Goal: Task Accomplishment & Management: Use online tool/utility

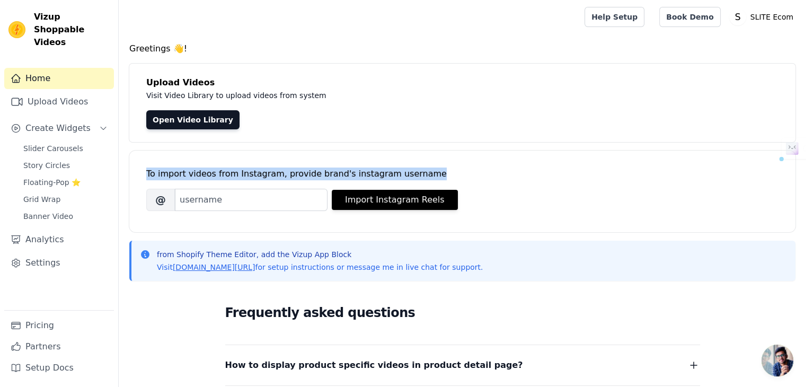
drag, startPoint x: 144, startPoint y: 172, endPoint x: 405, endPoint y: 174, distance: 261.2
click at [405, 174] on div "To import videos from Instagram, provide brand's instagram username Brand's Ins…" at bounding box center [462, 191] width 666 height 82
click at [199, 123] on link "Open Video Library" at bounding box center [192, 119] width 93 height 19
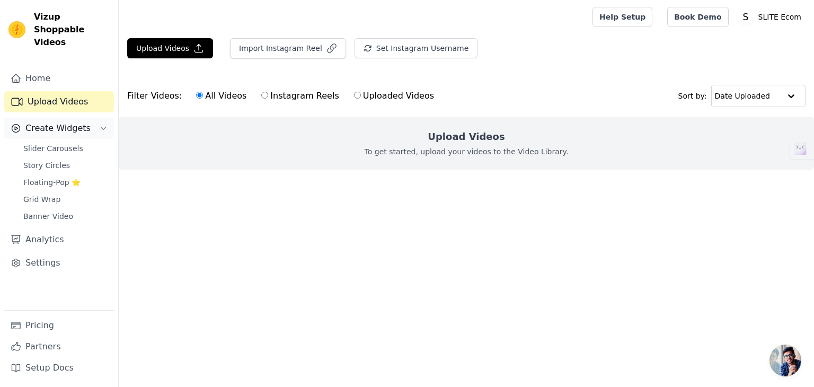
click at [100, 124] on icon "Sidebar" at bounding box center [103, 128] width 8 height 8
click at [101, 124] on icon "Sidebar" at bounding box center [103, 128] width 8 height 8
click at [77, 141] on link "Slider Carousels" at bounding box center [65, 148] width 97 height 15
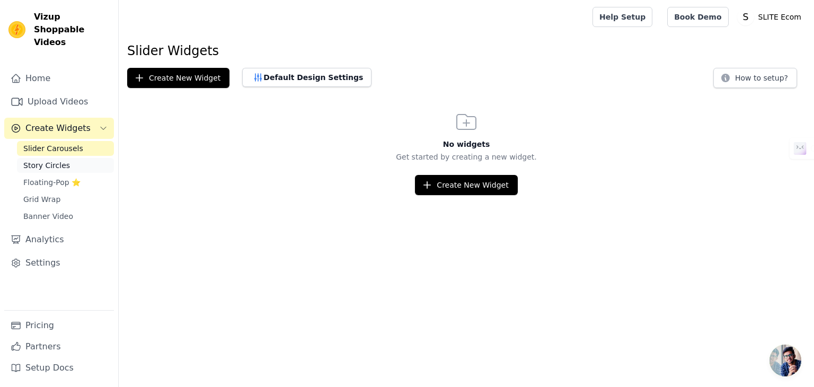
click at [72, 158] on link "Story Circles" at bounding box center [65, 165] width 97 height 15
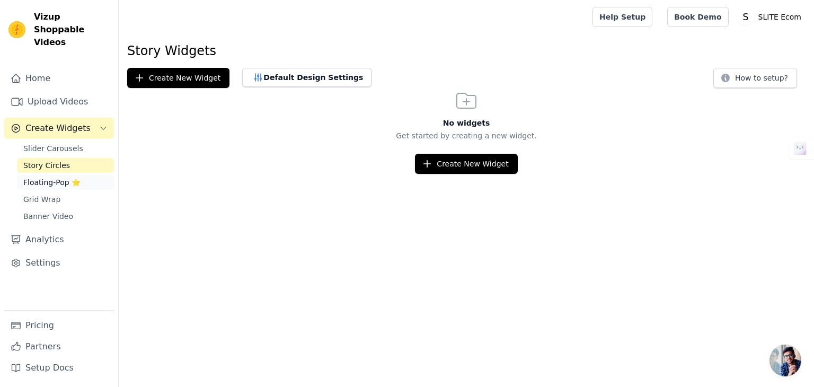
click at [51, 177] on span "Floating-Pop ⭐" at bounding box center [51, 182] width 57 height 11
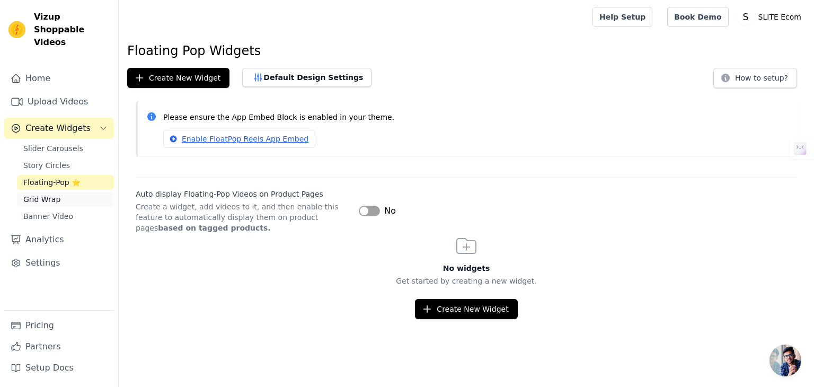
click at [59, 192] on link "Grid Wrap" at bounding box center [65, 199] width 97 height 15
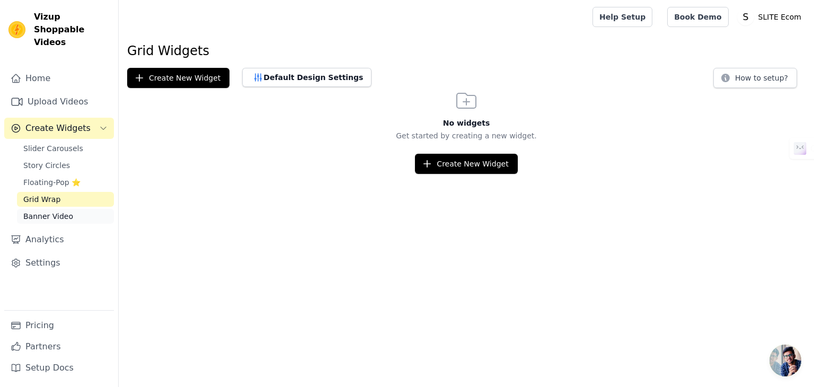
click at [62, 211] on span "Banner Video" at bounding box center [48, 216] width 50 height 11
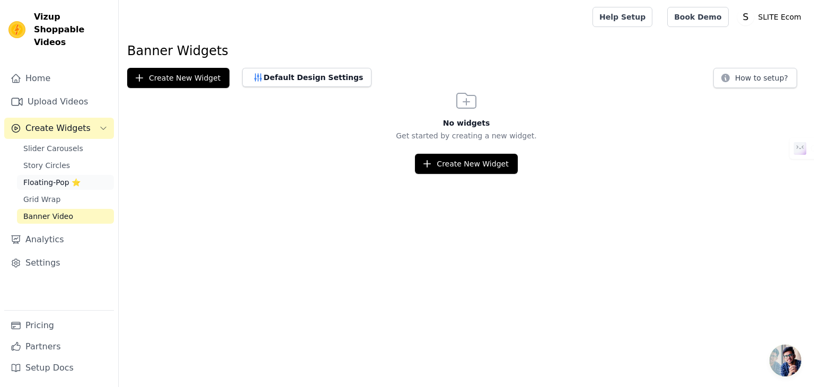
click at [74, 177] on span "Floating-Pop ⭐" at bounding box center [51, 182] width 57 height 11
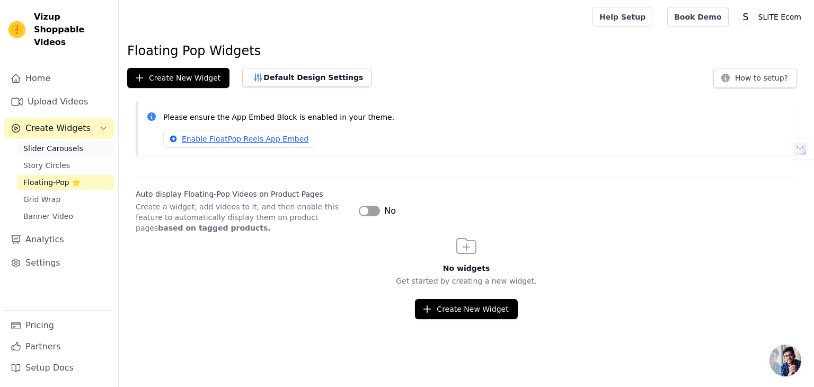
click at [47, 143] on span "Slider Carousels" at bounding box center [53, 148] width 60 height 11
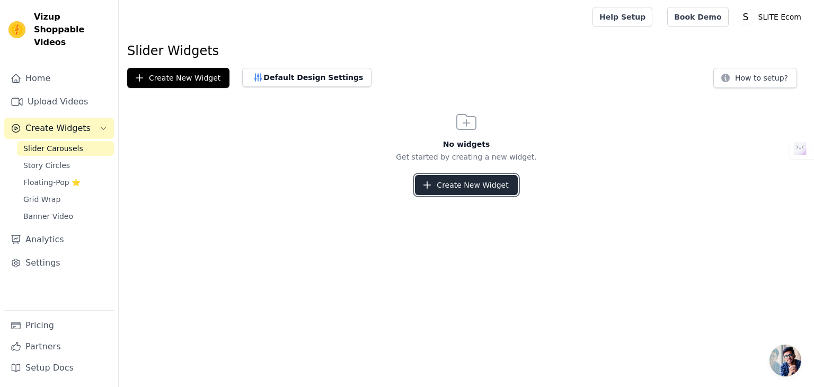
click at [479, 187] on button "Create New Widget" at bounding box center [466, 185] width 102 height 20
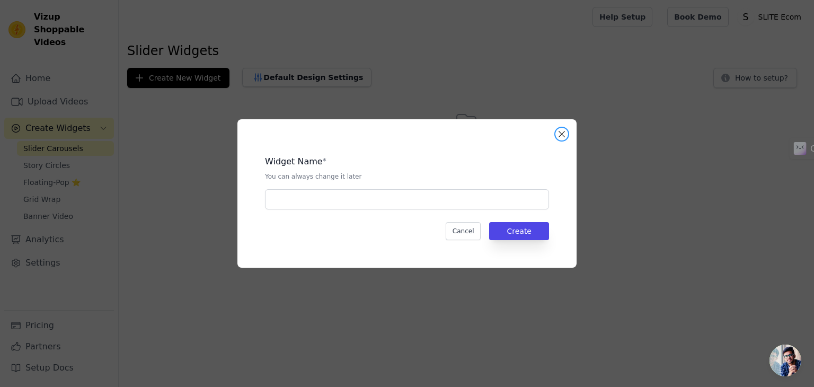
drag, startPoint x: 558, startPoint y: 136, endPoint x: 455, endPoint y: 158, distance: 105.6
click at [558, 136] on button "Close modal" at bounding box center [561, 134] width 13 height 13
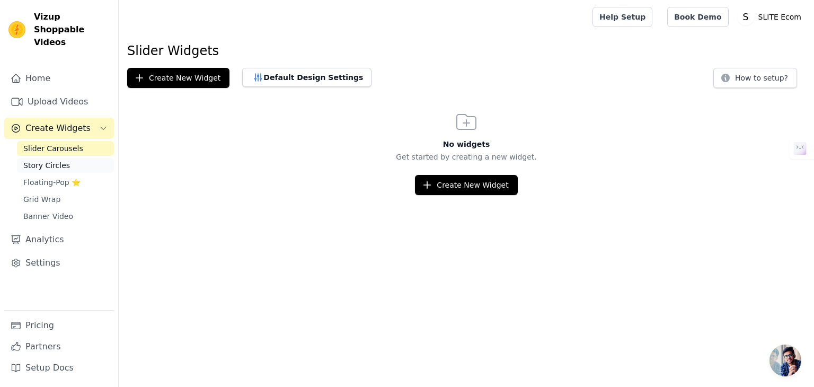
click at [59, 160] on span "Story Circles" at bounding box center [46, 165] width 47 height 11
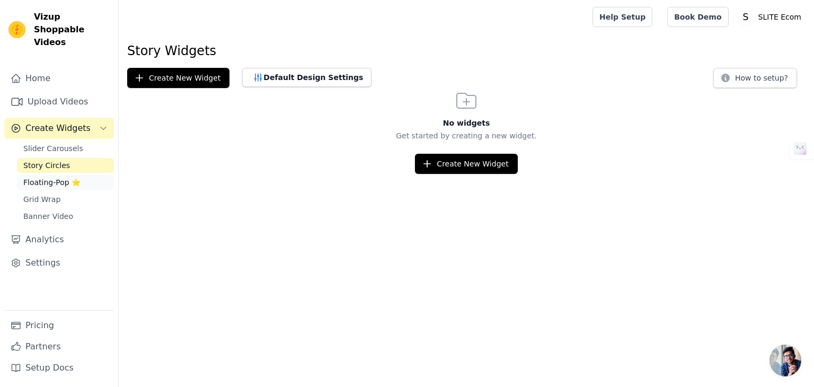
click at [55, 177] on span "Floating-Pop ⭐" at bounding box center [51, 182] width 57 height 11
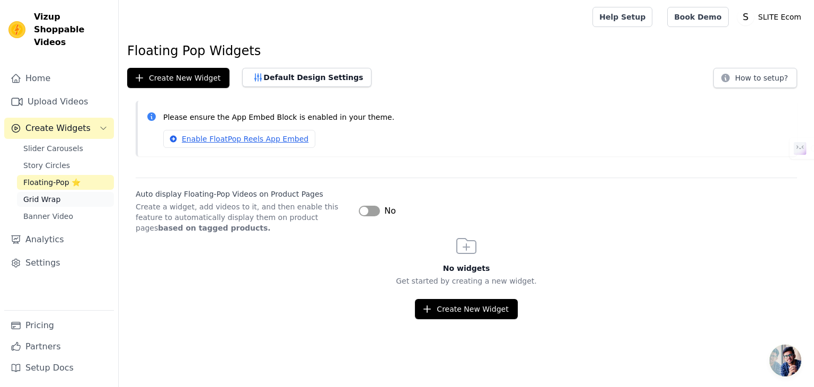
click at [49, 194] on span "Grid Wrap" at bounding box center [41, 199] width 37 height 11
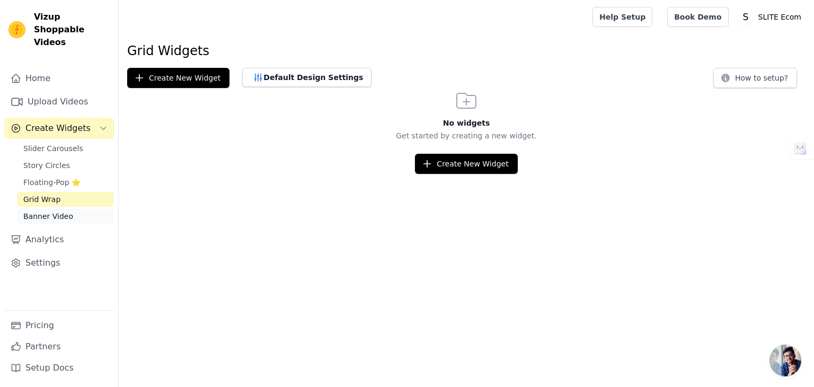
click at [66, 211] on span "Banner Video" at bounding box center [48, 216] width 50 height 11
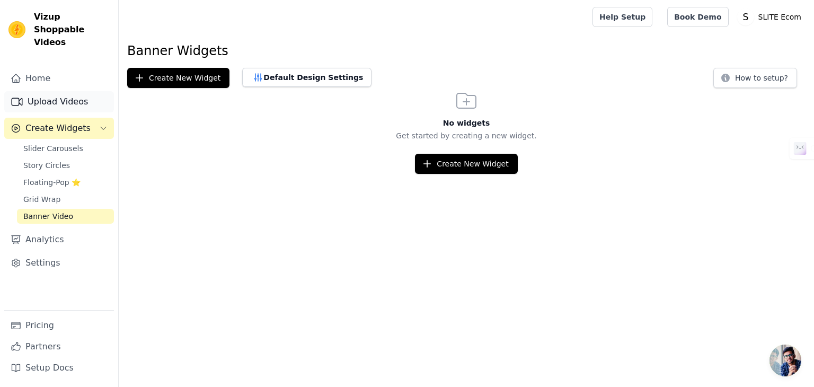
click at [61, 91] on link "Upload Videos" at bounding box center [59, 101] width 110 height 21
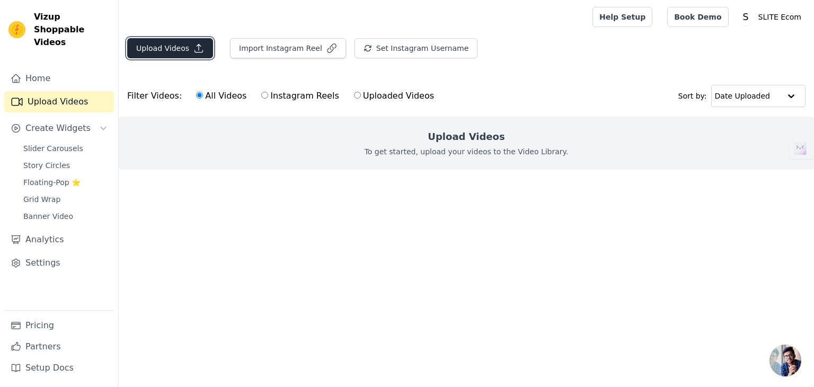
click at [183, 46] on button "Upload Videos" at bounding box center [170, 48] width 86 height 20
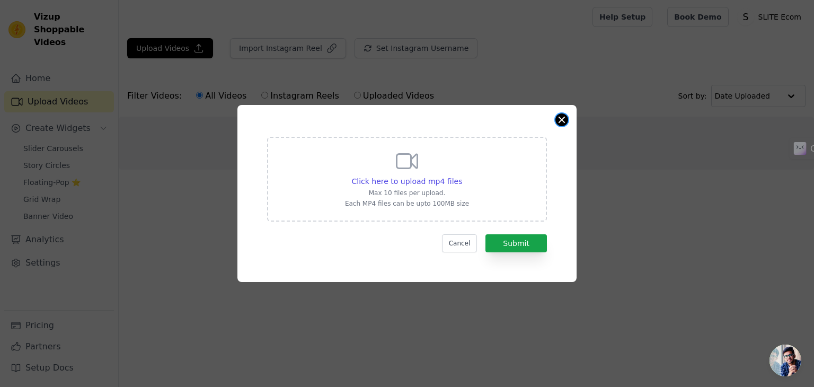
click at [555, 121] on button "Close modal" at bounding box center [561, 119] width 13 height 13
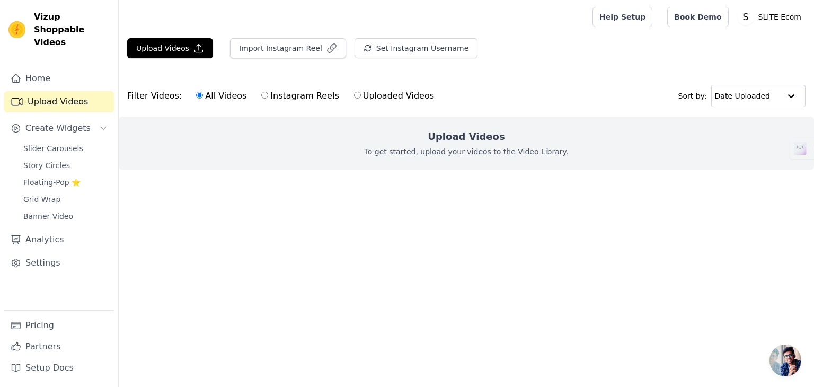
click at [469, 131] on h2 "Upload Videos" at bounding box center [466, 136] width 77 height 15
click at [161, 53] on button "Upload Videos" at bounding box center [170, 48] width 86 height 20
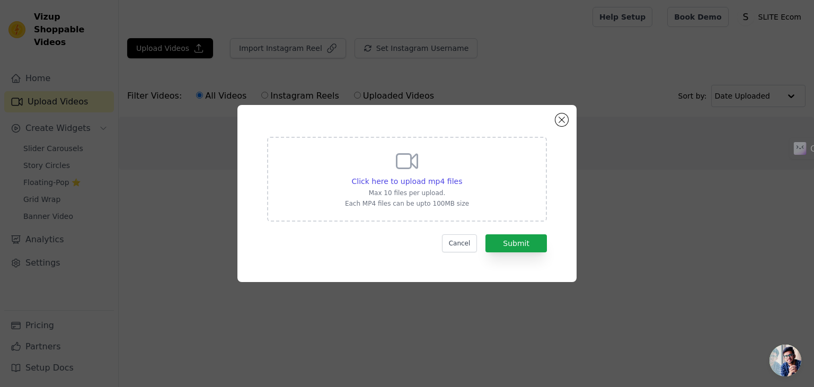
click at [449, 170] on div "Click here to upload mp4 files Max 10 files per upload. Each MP4 files can be u…" at bounding box center [407, 177] width 124 height 59
click at [461, 175] on input "Click here to upload mp4 files Max 10 files per upload. Each MP4 files can be u…" at bounding box center [461, 175] width 1 height 1
type input "C:\fakepath\lv_0_20250810215409.mp4"
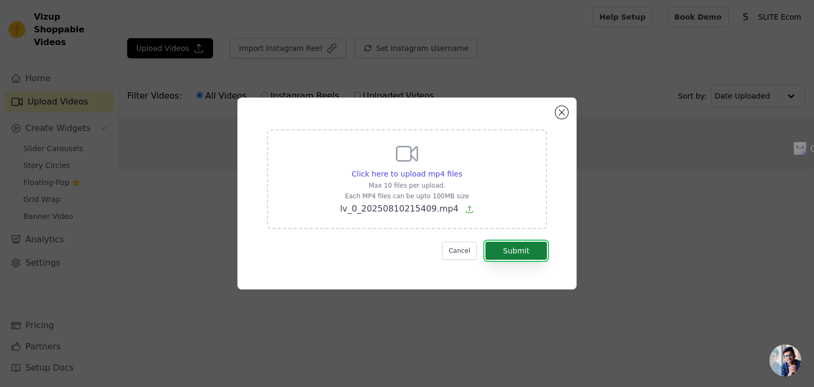
click at [502, 243] on button "Submit" at bounding box center [515, 251] width 61 height 18
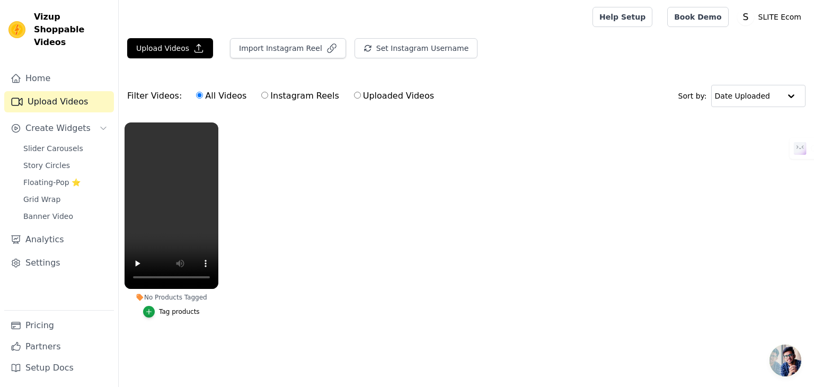
click at [150, 297] on div "No Products Tagged" at bounding box center [171, 297] width 94 height 8
click at [149, 308] on icon "button" at bounding box center [148, 311] width 7 height 7
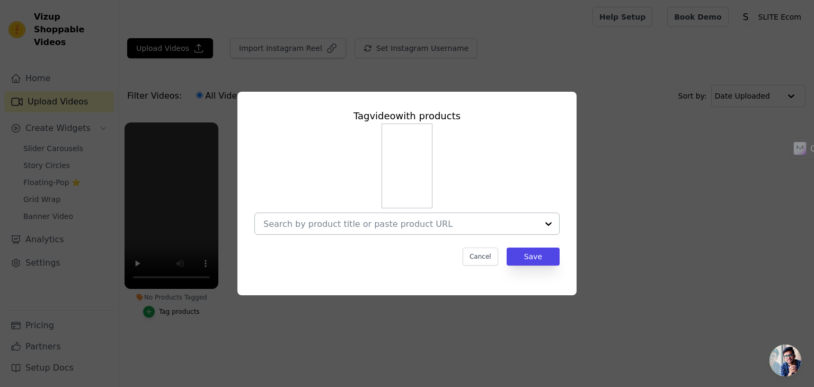
click at [385, 223] on input "No Products Tagged Tag video with products Cancel Save Tag products" at bounding box center [400, 224] width 274 height 10
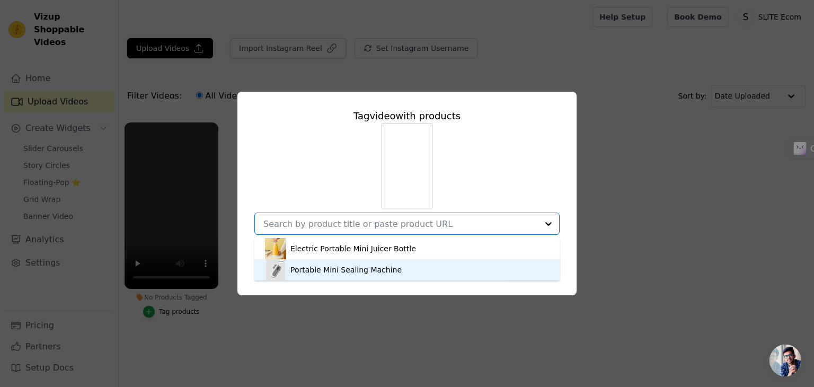
click at [364, 267] on div "Portable Mini Sealing Machine" at bounding box center [345, 269] width 111 height 11
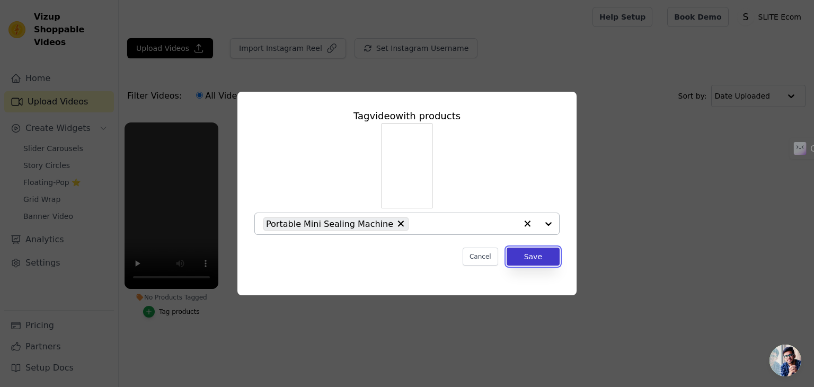
click at [531, 257] on button "Save" at bounding box center [532, 256] width 53 height 18
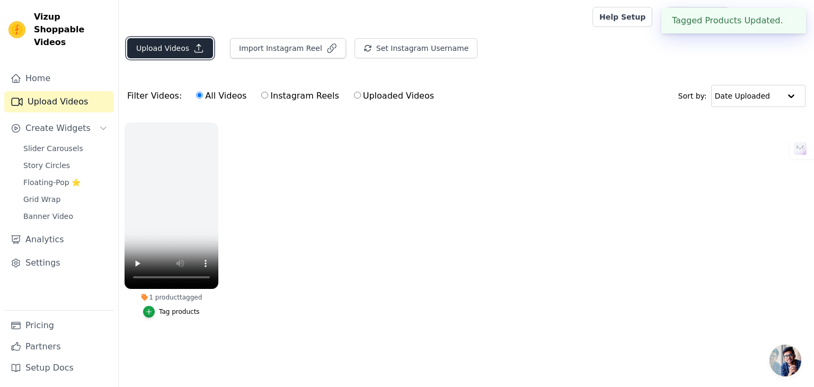
click at [184, 48] on button "Upload Videos" at bounding box center [170, 48] width 86 height 20
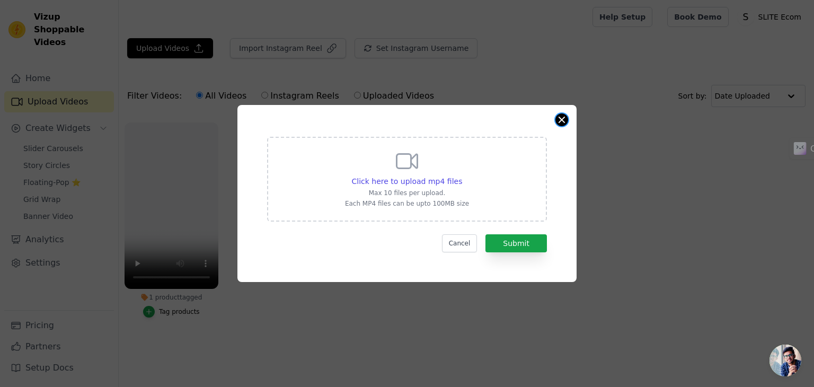
click at [557, 119] on button "Close modal" at bounding box center [561, 119] width 13 height 13
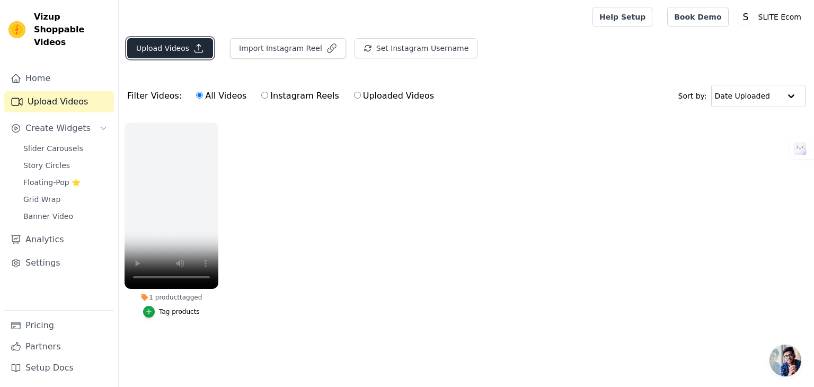
click at [162, 40] on button "Upload Videos" at bounding box center [170, 48] width 86 height 20
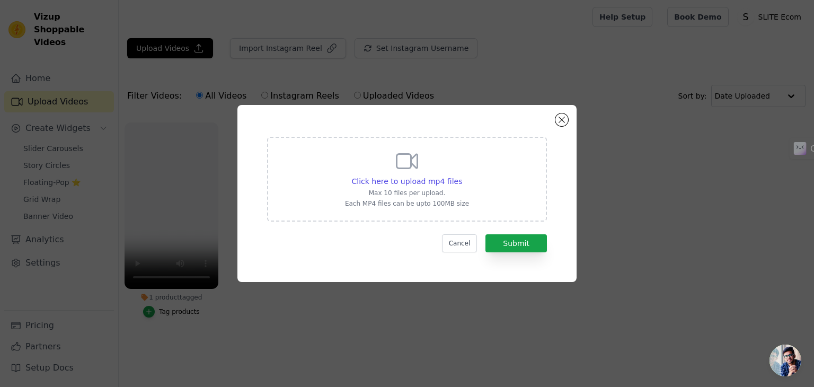
click at [422, 172] on div "Click here to upload mp4 files Max 10 files per upload. Each MP4 files can be u…" at bounding box center [407, 177] width 124 height 59
click at [461, 175] on input "Click here to upload mp4 files Max 10 files per upload. Each MP4 files can be u…" at bounding box center [461, 175] width 1 height 1
type input "C:\fakepath\lv_0_20250817201111.mp4"
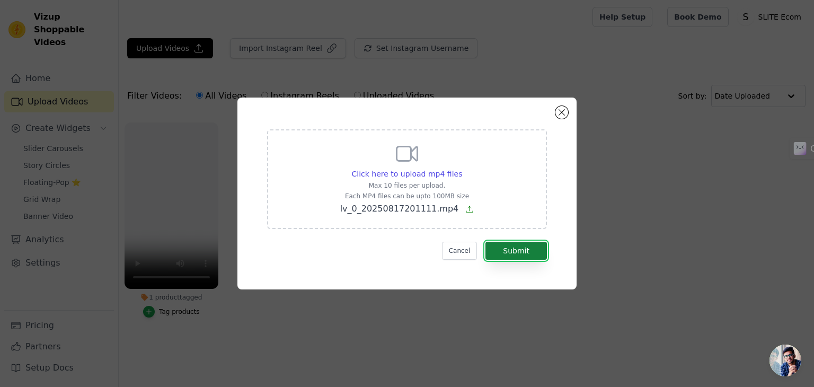
click at [512, 250] on button "Submit" at bounding box center [515, 251] width 61 height 18
click at [511, 253] on button "Submit" at bounding box center [515, 251] width 61 height 18
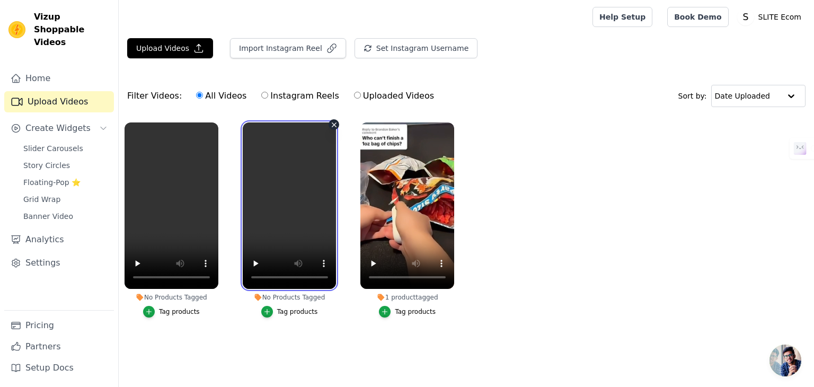
click at [286, 153] on video at bounding box center [290, 205] width 94 height 166
click at [334, 125] on icon "button" at bounding box center [334, 125] width 8 height 8
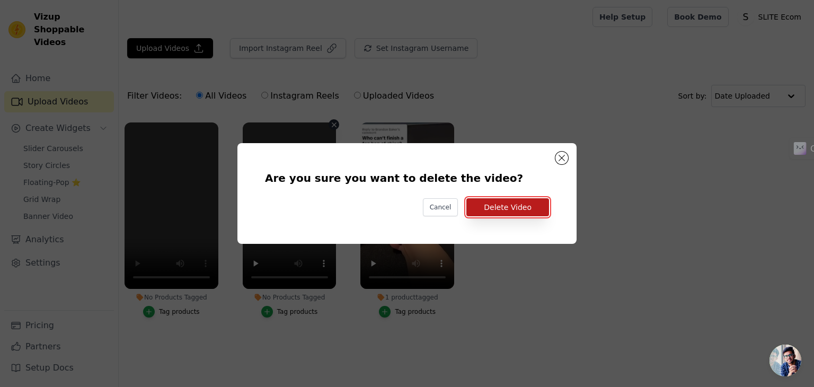
click at [513, 211] on button "Delete Video" at bounding box center [507, 207] width 83 height 18
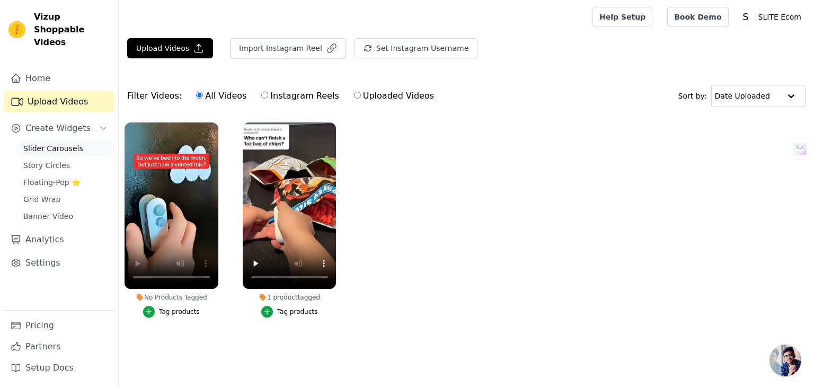
click at [53, 143] on span "Slider Carousels" at bounding box center [53, 148] width 60 height 11
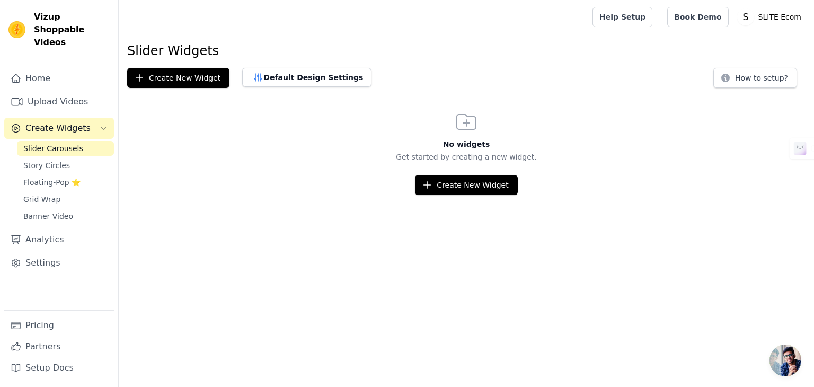
drag, startPoint x: 58, startPoint y: 147, endPoint x: 78, endPoint y: 144, distance: 20.4
click at [58, 158] on link "Story Circles" at bounding box center [65, 165] width 97 height 15
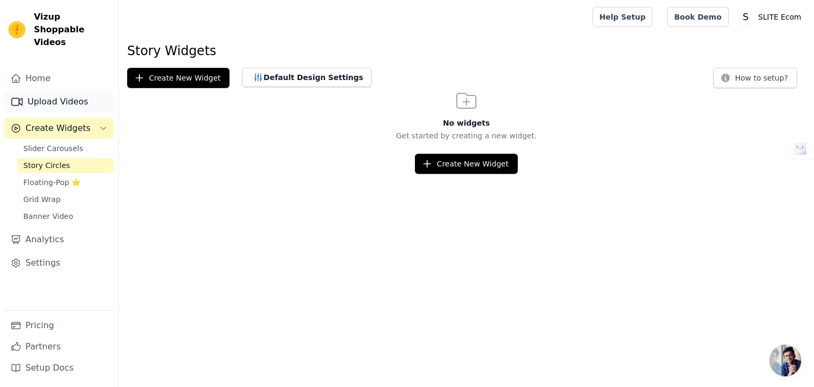
click at [66, 91] on link "Upload Videos" at bounding box center [59, 101] width 110 height 21
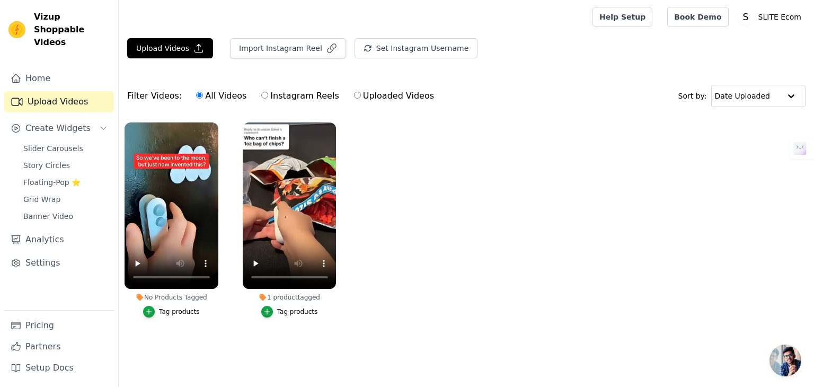
click at [42, 144] on div "Slider Carousels Story Circles Floating-Pop ⭐ Grid Wrap Banner Video" at bounding box center [65, 182] width 97 height 83
click at [55, 143] on span "Slider Carousels" at bounding box center [53, 148] width 60 height 11
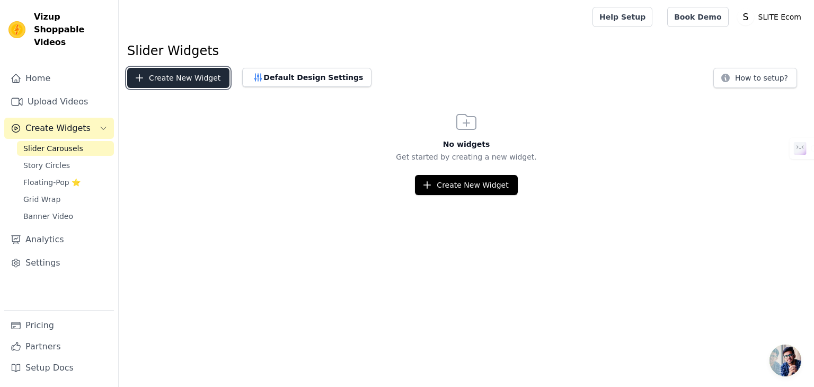
click at [181, 76] on button "Create New Widget" at bounding box center [178, 78] width 102 height 20
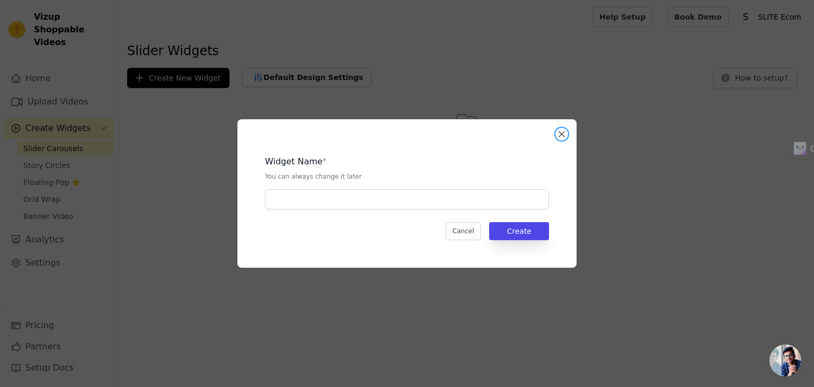
drag, startPoint x: 565, startPoint y: 130, endPoint x: 509, endPoint y: 162, distance: 63.8
click at [564, 131] on button "Close modal" at bounding box center [561, 134] width 13 height 13
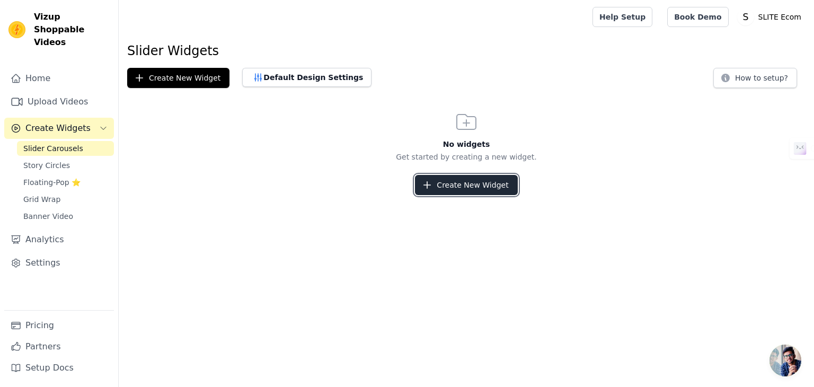
click at [459, 183] on button "Create New Widget" at bounding box center [466, 185] width 102 height 20
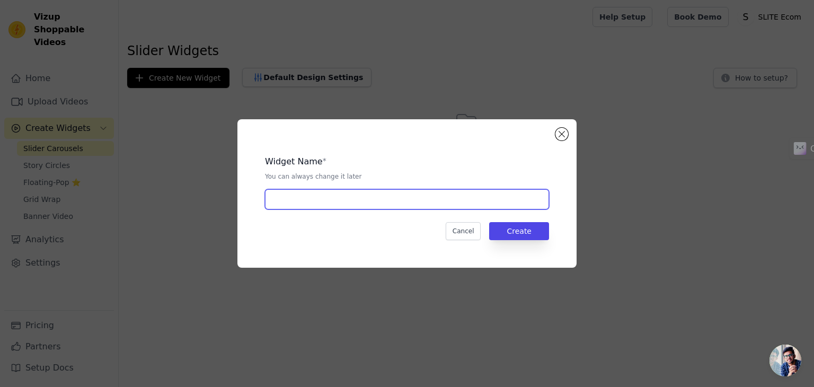
click at [320, 200] on input "text" at bounding box center [407, 199] width 284 height 20
type input "0.1"
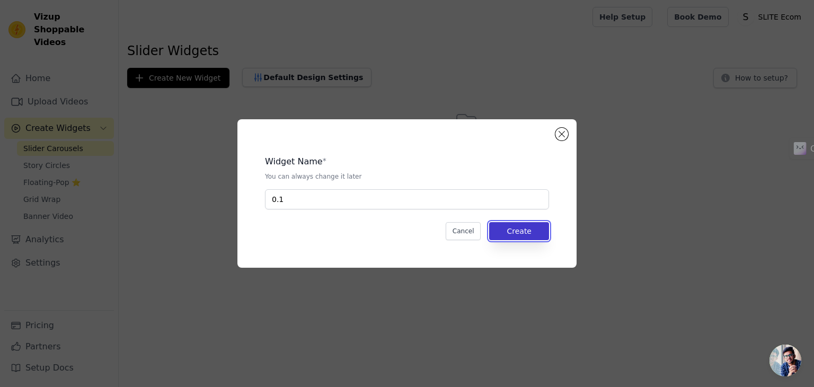
click at [514, 229] on button "Create" at bounding box center [519, 231] width 60 height 18
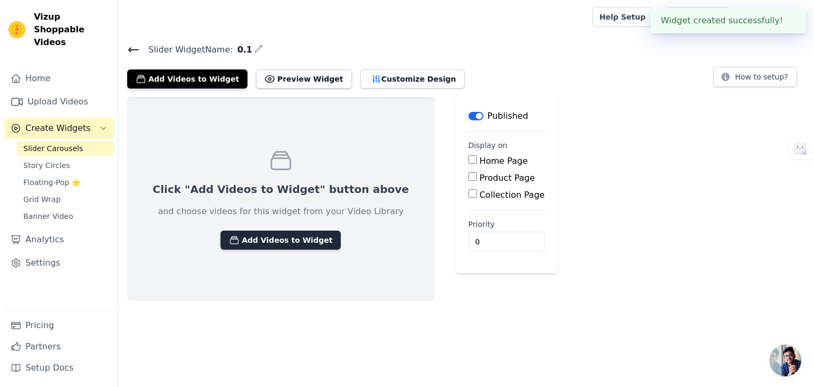
click at [256, 234] on button "Add Videos to Widget" at bounding box center [280, 239] width 120 height 19
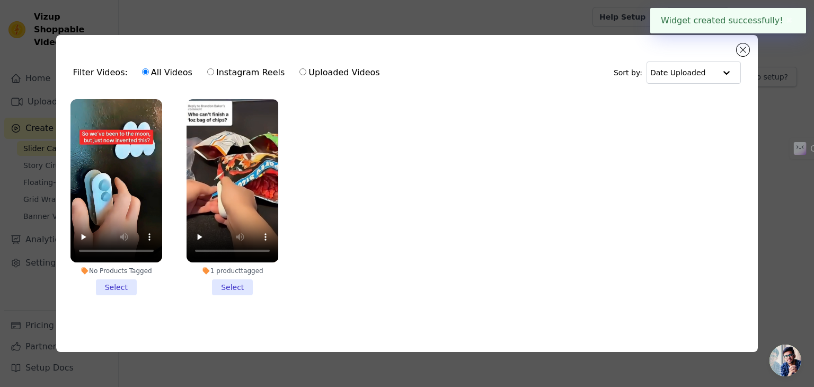
click at [115, 287] on li "No Products Tagged Select" at bounding box center [116, 197] width 92 height 196
click at [0, 0] on input "No Products Tagged Select" at bounding box center [0, 0] width 0 height 0
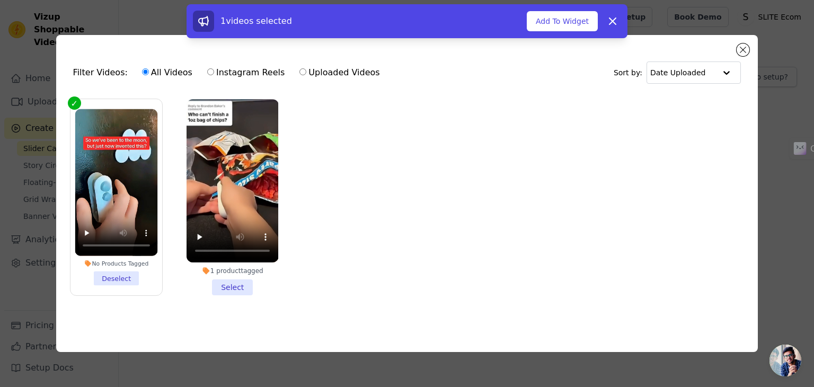
click at [237, 284] on li "1 product tagged Select" at bounding box center [232, 197] width 92 height 196
click at [0, 0] on input "1 product tagged Select" at bounding box center [0, 0] width 0 height 0
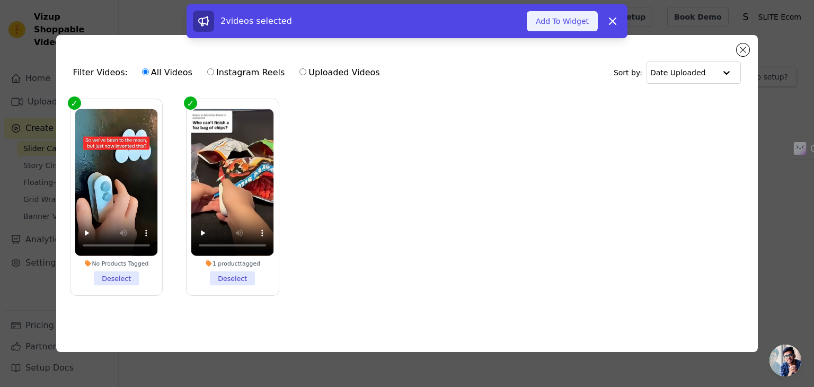
click at [553, 30] on button "Add To Widget" at bounding box center [562, 21] width 71 height 20
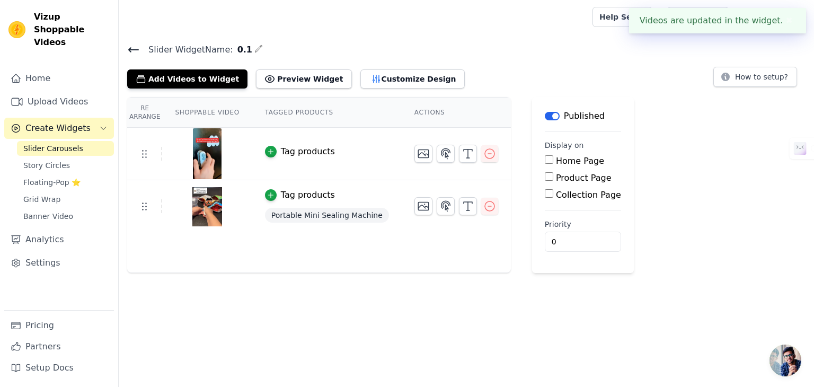
click at [532, 175] on main "Label Published Display on Home Page Product Page Collection Page Priority 0" at bounding box center [583, 185] width 102 height 176
click at [536, 175] on main "Label Published Display on Home Page Product Page Collection Page Priority 0" at bounding box center [583, 185] width 102 height 176
click at [545, 175] on input "Product Page" at bounding box center [549, 176] width 8 height 8
checkbox input "true"
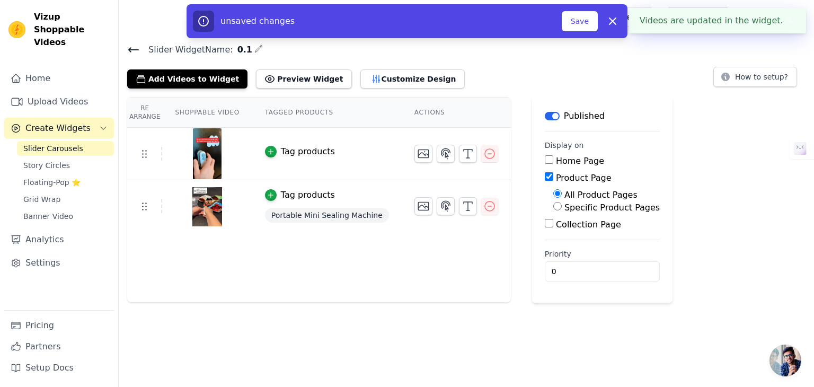
click at [545, 158] on input "Home Page" at bounding box center [549, 159] width 8 height 8
checkbox input "true"
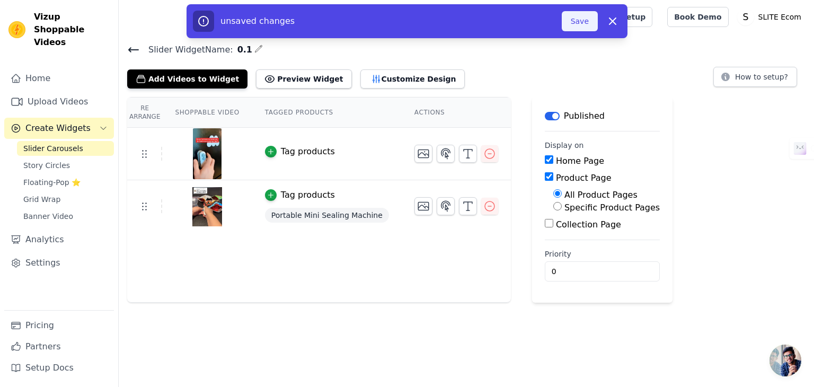
click at [586, 24] on button "Save" at bounding box center [580, 21] width 36 height 20
click at [581, 22] on button "Save" at bounding box center [580, 21] width 36 height 20
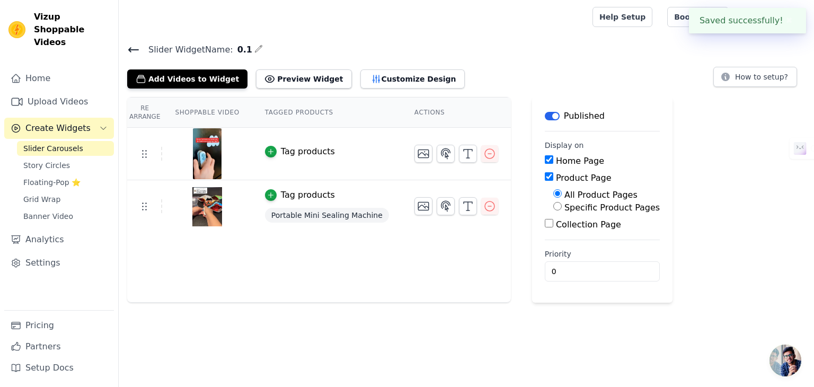
click at [291, 152] on div "Tag products" at bounding box center [308, 151] width 54 height 13
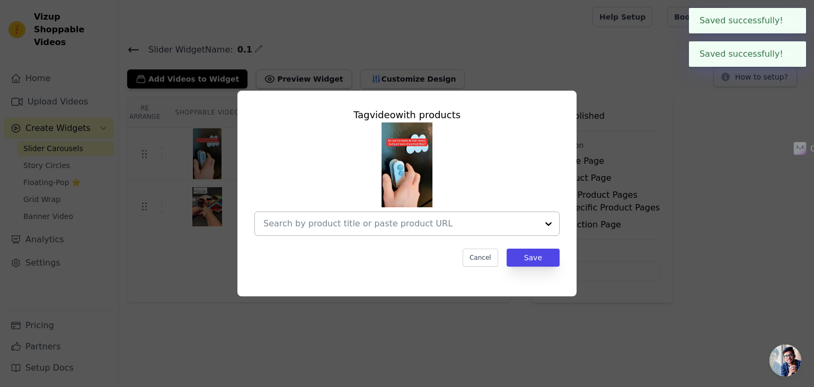
click at [527, 224] on input "text" at bounding box center [400, 223] width 274 height 13
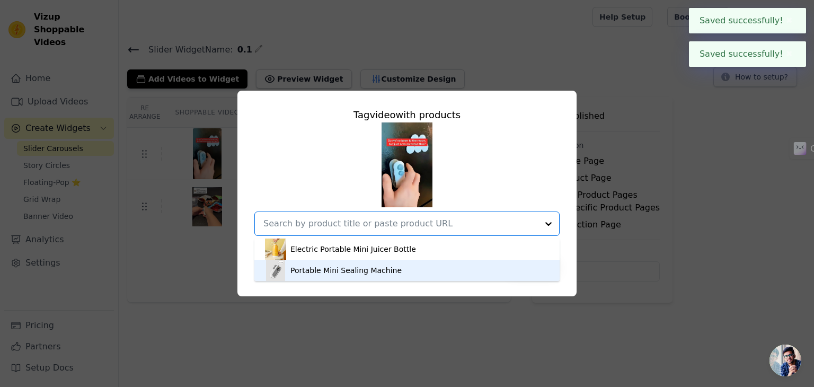
click at [354, 271] on div "Portable Mini Sealing Machine" at bounding box center [345, 270] width 111 height 11
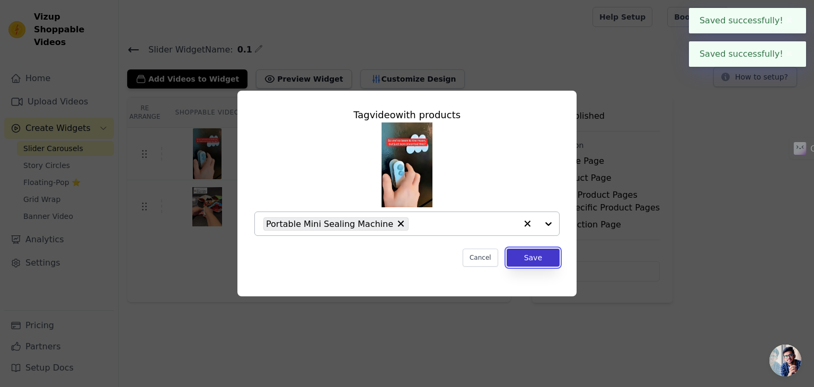
click at [530, 256] on button "Save" at bounding box center [532, 257] width 53 height 18
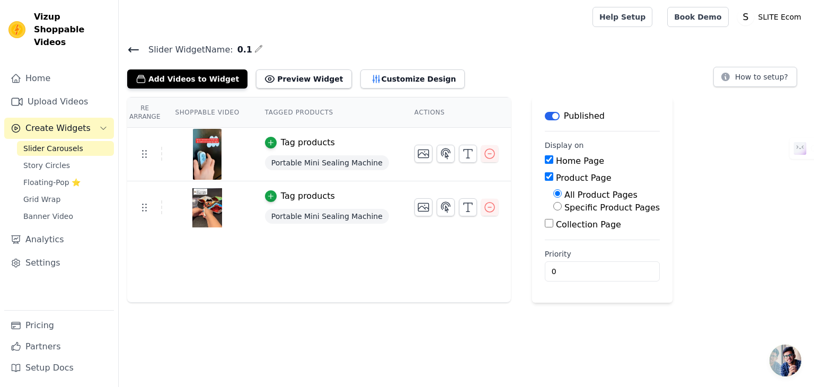
click at [235, 302] on html "Vizup Shoppable Videos Home Upload Videos Create Widgets Slider Carousels Story…" at bounding box center [407, 151] width 814 height 302
click at [39, 95] on link "Upload Videos" at bounding box center [59, 101] width 110 height 21
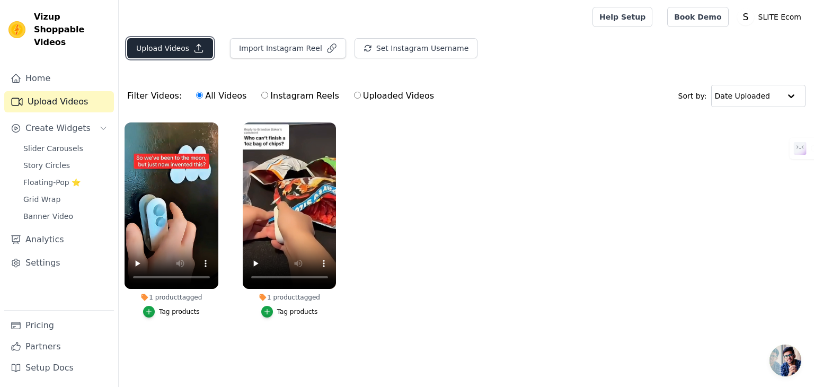
click at [183, 47] on button "Upload Videos" at bounding box center [170, 48] width 86 height 20
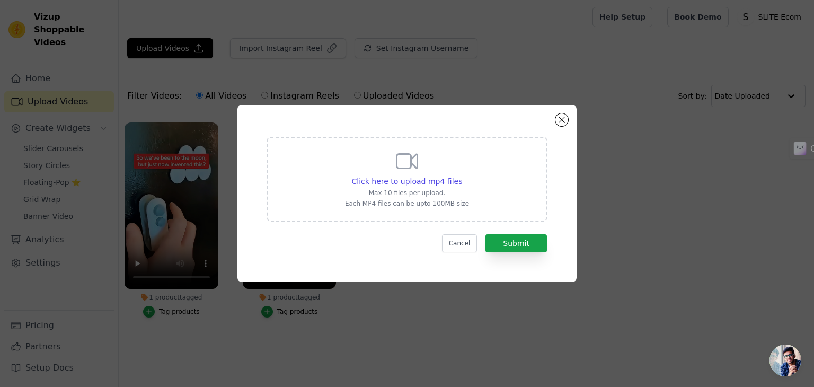
click at [411, 153] on icon at bounding box center [406, 160] width 25 height 25
click at [461, 175] on input "Click here to upload mp4 files Max 10 files per upload. Each MP4 files can be u…" at bounding box center [461, 175] width 1 height 1
type input "C:\fakepath\lv_0_20250816160245.mp4"
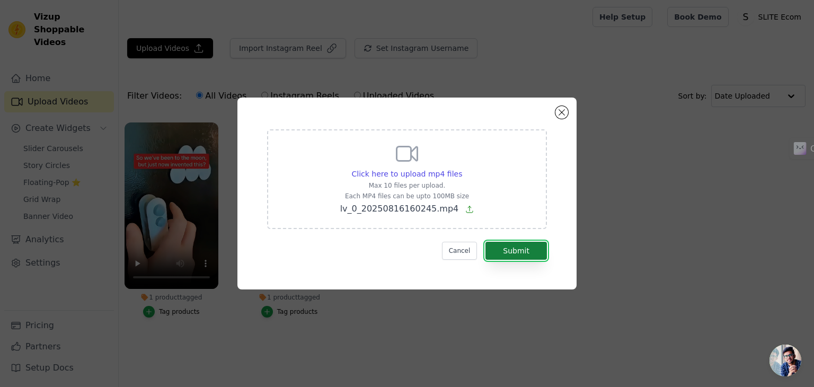
click at [526, 243] on button "Submit" at bounding box center [515, 251] width 61 height 18
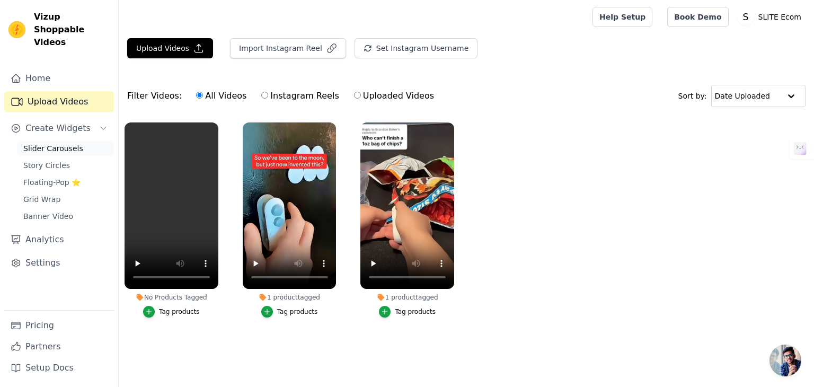
click at [50, 143] on span "Slider Carousels" at bounding box center [53, 148] width 60 height 11
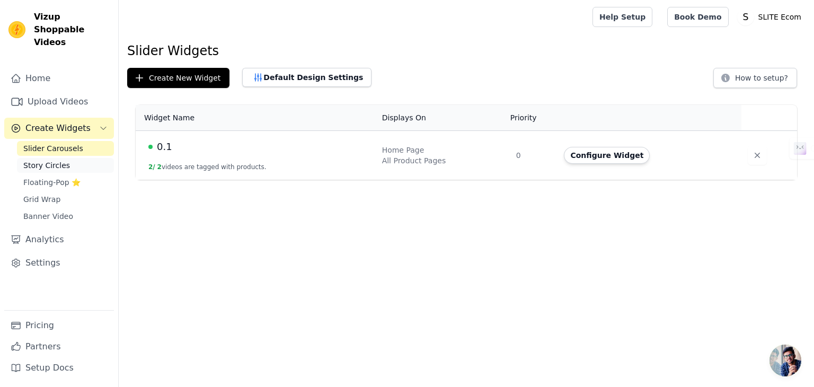
click at [57, 160] on span "Story Circles" at bounding box center [46, 165] width 47 height 11
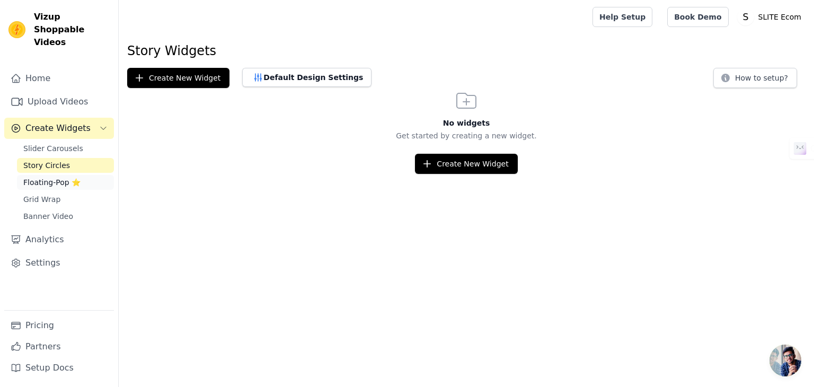
click at [54, 177] on span "Floating-Pop ⭐" at bounding box center [51, 182] width 57 height 11
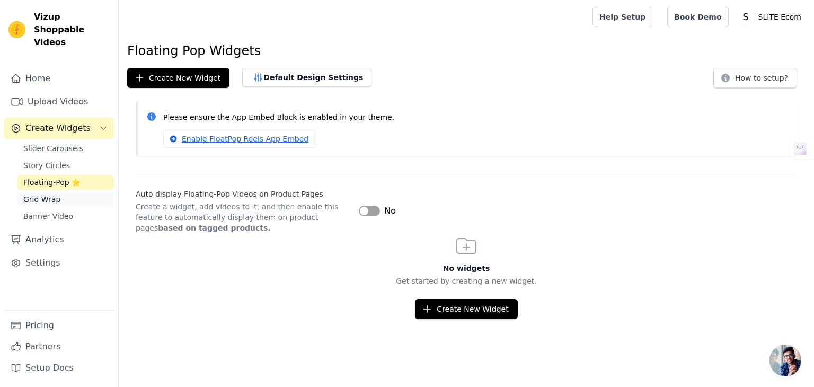
click at [55, 194] on span "Grid Wrap" at bounding box center [41, 199] width 37 height 11
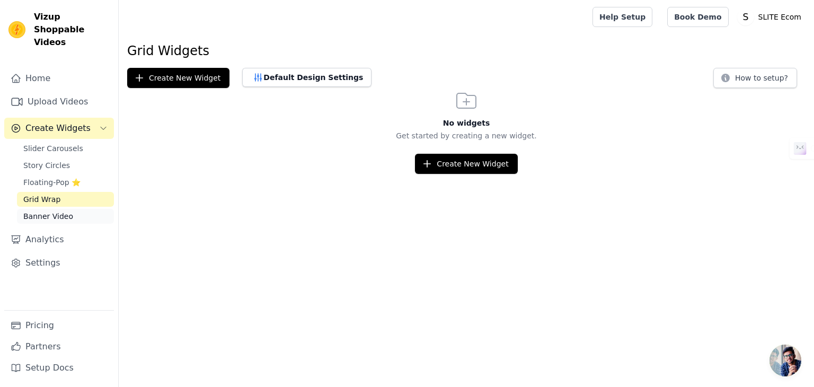
click at [60, 211] on span "Banner Video" at bounding box center [48, 216] width 50 height 11
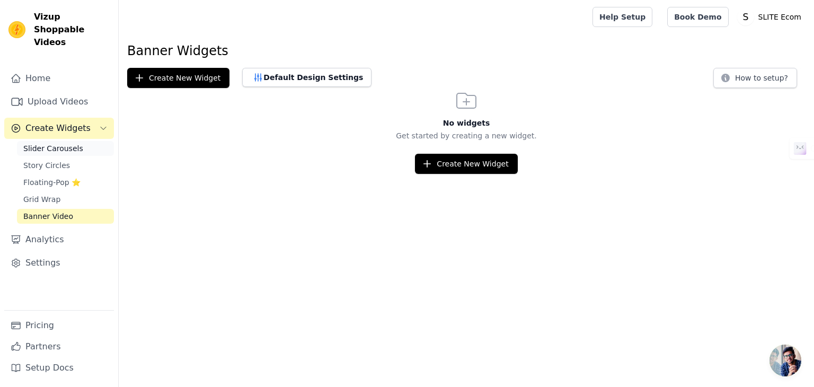
click at [57, 143] on span "Slider Carousels" at bounding box center [53, 148] width 60 height 11
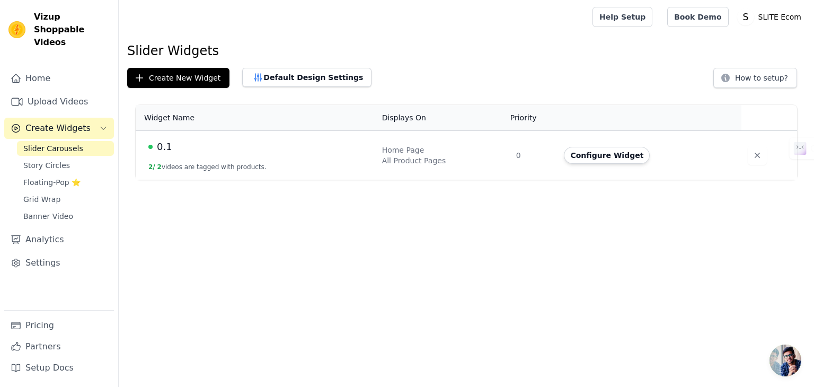
click at [204, 145] on div "0.1" at bounding box center [258, 146] width 221 height 15
click at [161, 147] on span "0.1" at bounding box center [164, 146] width 15 height 15
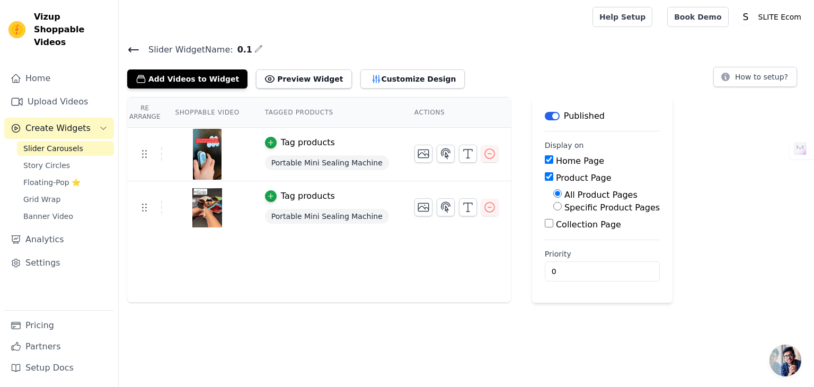
click at [297, 292] on div "Re Arrange Shoppable Video Tagged Products Actions Tag products Portable Mini S…" at bounding box center [319, 200] width 384 height 206
click at [196, 82] on button "Add Videos to Widget" at bounding box center [187, 78] width 120 height 19
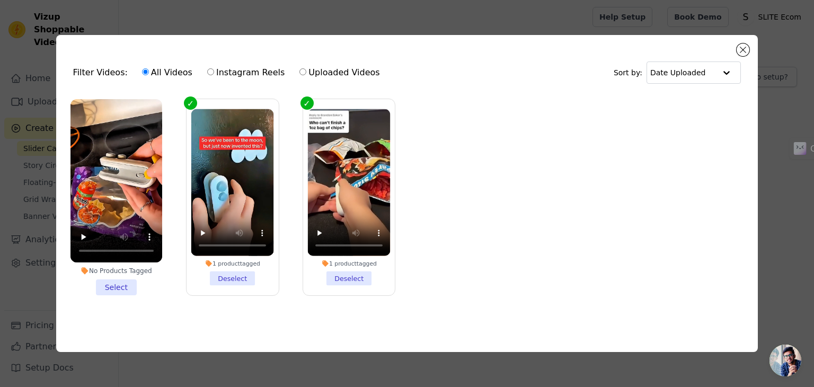
click at [123, 279] on li "No Products Tagged Select" at bounding box center [116, 197] width 92 height 196
click at [0, 0] on input "No Products Tagged Select" at bounding box center [0, 0] width 0 height 0
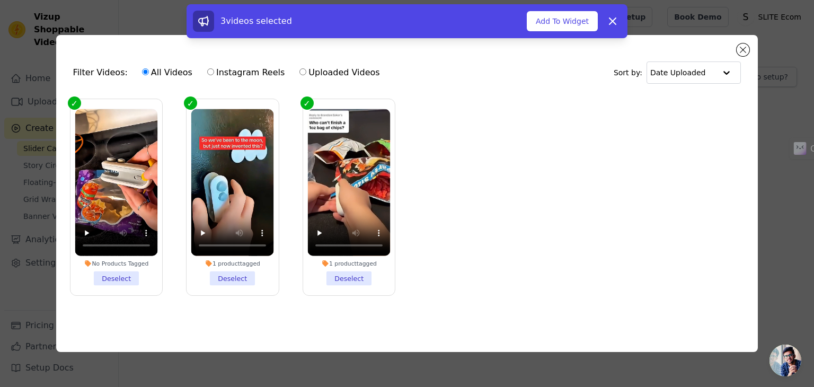
drag, startPoint x: 570, startPoint y: 21, endPoint x: 577, endPoint y: 58, distance: 37.7
click at [570, 21] on button "Add To Widget" at bounding box center [562, 21] width 71 height 20
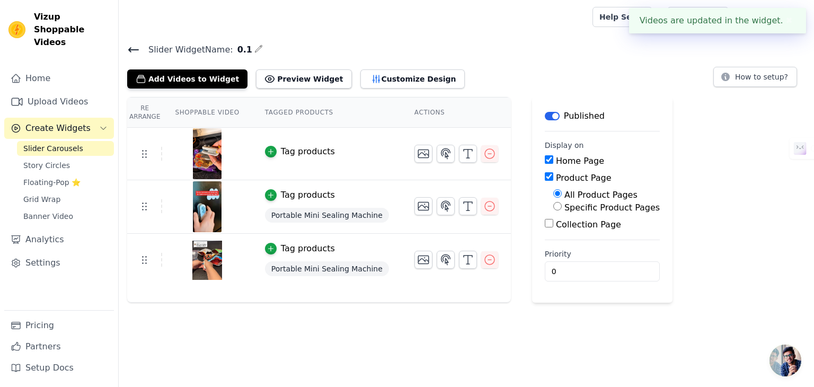
click at [300, 155] on div "Tag products" at bounding box center [308, 151] width 54 height 13
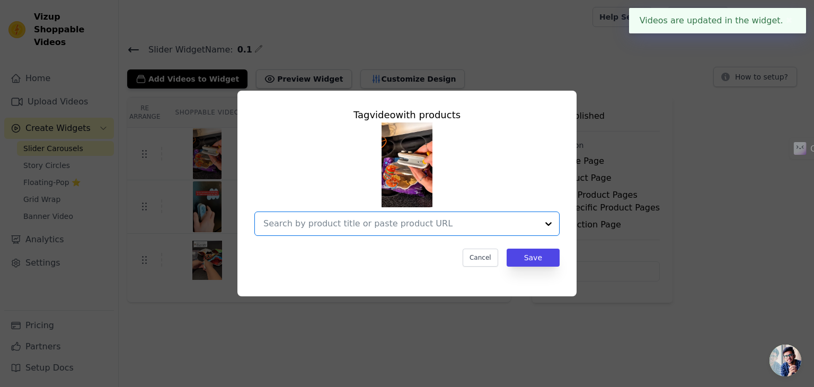
click at [466, 222] on input "text" at bounding box center [400, 223] width 274 height 13
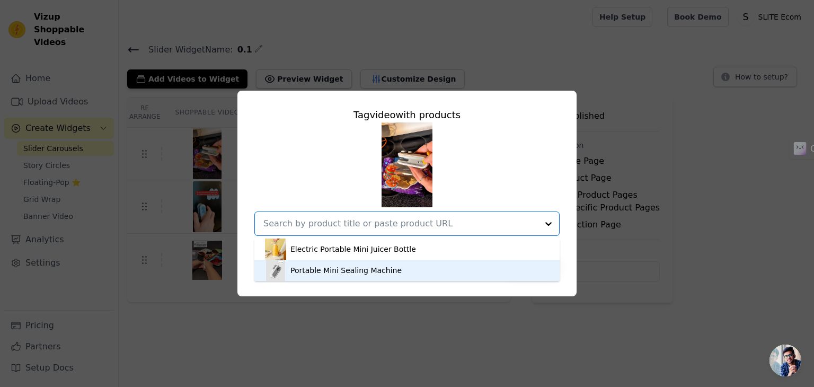
drag, startPoint x: 336, startPoint y: 271, endPoint x: 386, endPoint y: 272, distance: 49.8
click at [339, 271] on div "Portable Mini Sealing Machine" at bounding box center [345, 270] width 111 height 11
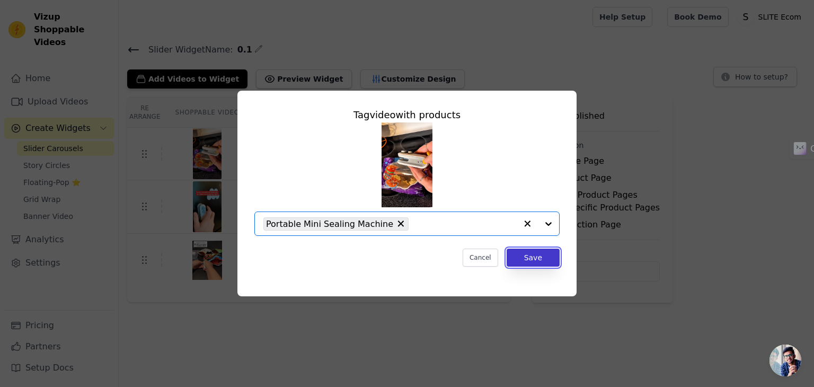
click at [526, 255] on button "Save" at bounding box center [532, 257] width 53 height 18
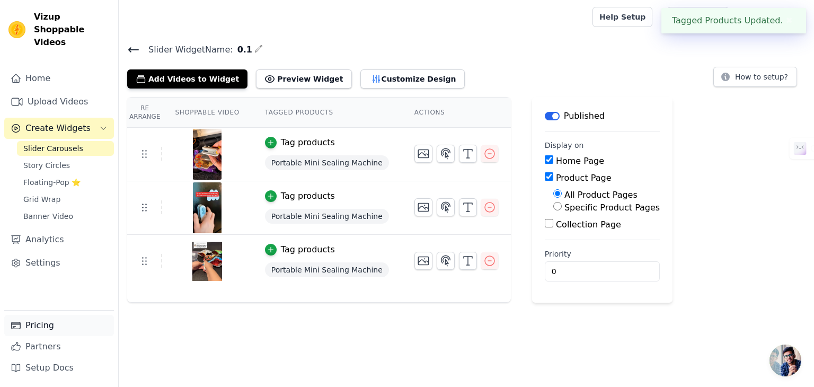
click at [31, 320] on link "Pricing" at bounding box center [59, 325] width 110 height 21
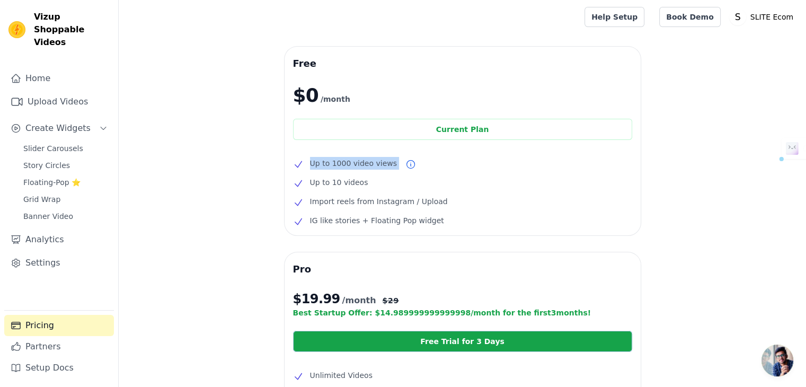
drag, startPoint x: 309, startPoint y: 164, endPoint x: 409, endPoint y: 156, distance: 100.4
click at [409, 156] on div "Free $0 /month Current Plan Up to 1000 video views Up to 10 videos Import reels…" at bounding box center [462, 141] width 356 height 189
click at [414, 166] on li "Up to 1000 video views" at bounding box center [462, 163] width 339 height 13
drag, startPoint x: 311, startPoint y: 183, endPoint x: 374, endPoint y: 183, distance: 62.5
click at [371, 183] on li "Up to 10 videos" at bounding box center [462, 182] width 339 height 13
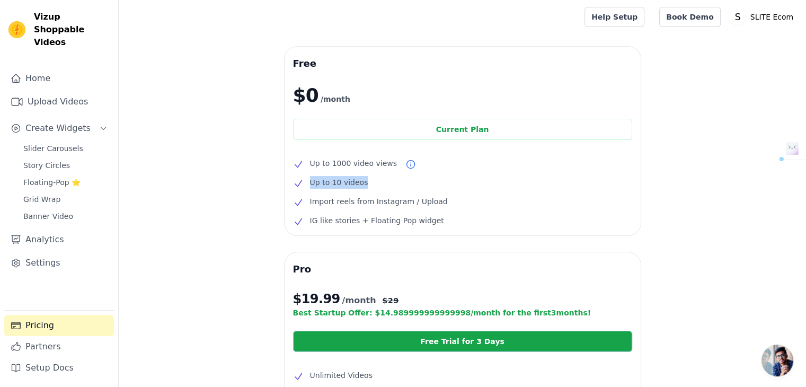
drag, startPoint x: 378, startPoint y: 188, endPoint x: 351, endPoint y: 201, distance: 30.3
click at [379, 188] on li "Up to 10 videos" at bounding box center [462, 182] width 339 height 13
drag, startPoint x: 311, startPoint y: 201, endPoint x: 437, endPoint y: 198, distance: 125.6
click at [437, 198] on li "Import reels from Instagram / Upload" at bounding box center [462, 201] width 339 height 13
click at [449, 198] on li "Import reels from Instagram / Upload" at bounding box center [462, 201] width 339 height 13
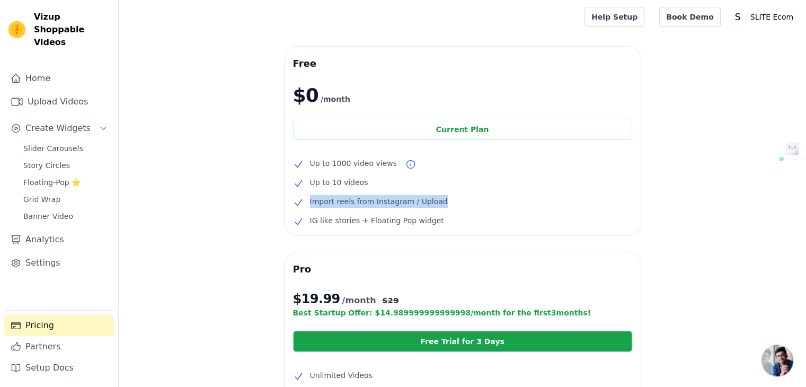
scroll to position [53, 0]
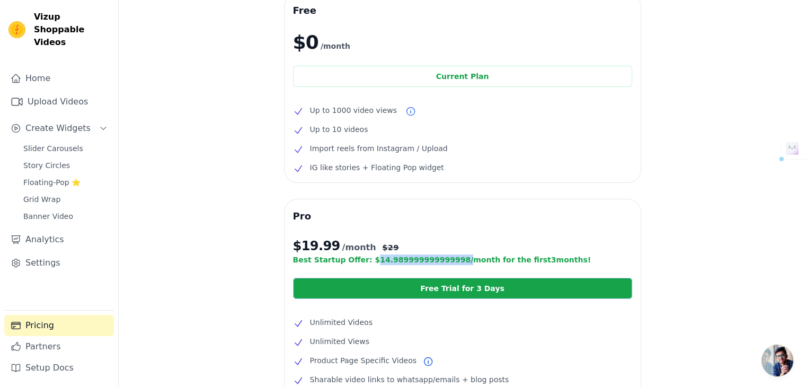
drag, startPoint x: 364, startPoint y: 260, endPoint x: 441, endPoint y: 255, distance: 77.0
click at [441, 255] on p "Best Startup Offer: $ 14.989999999999998 /month for the first 3 months!" at bounding box center [462, 259] width 339 height 11
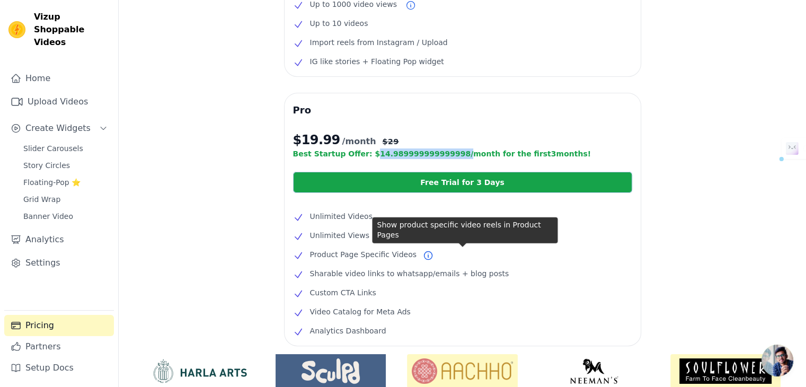
scroll to position [247, 0]
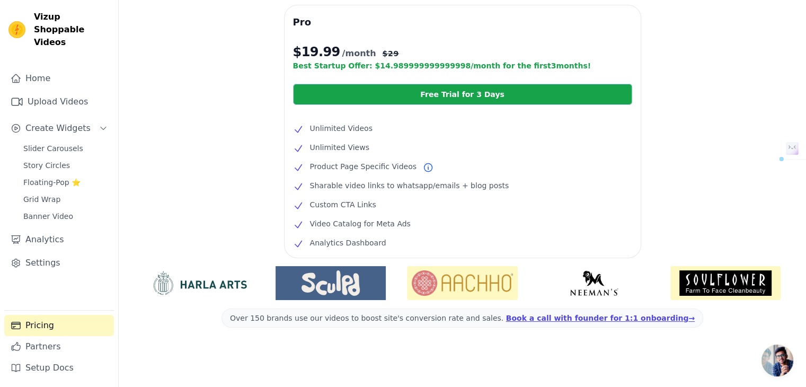
drag, startPoint x: 386, startPoint y: 133, endPoint x: 316, endPoint y: 204, distance: 99.6
click at [395, 143] on ul "Unlimited Videos Unlimited Views Product Page Specific Videos Sharable video li…" at bounding box center [462, 185] width 339 height 127
drag, startPoint x: 308, startPoint y: 208, endPoint x: 381, endPoint y: 206, distance: 73.1
click at [381, 206] on li "Custom CTA Links" at bounding box center [462, 204] width 339 height 13
drag, startPoint x: 320, startPoint y: 226, endPoint x: 400, endPoint y: 223, distance: 80.1
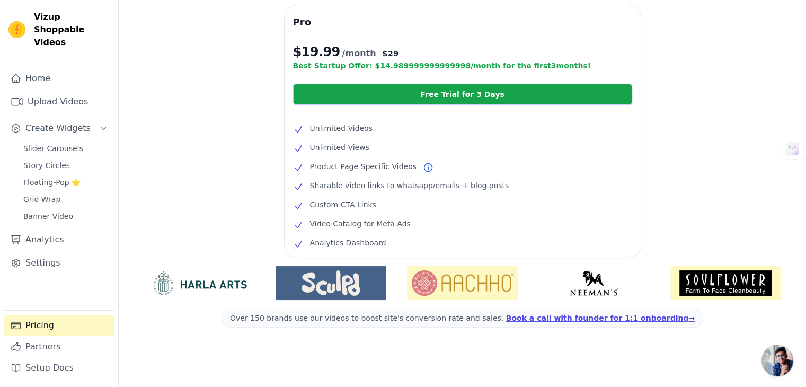
click at [400, 223] on li "Video Catalog for Meta Ads" at bounding box center [462, 223] width 339 height 13
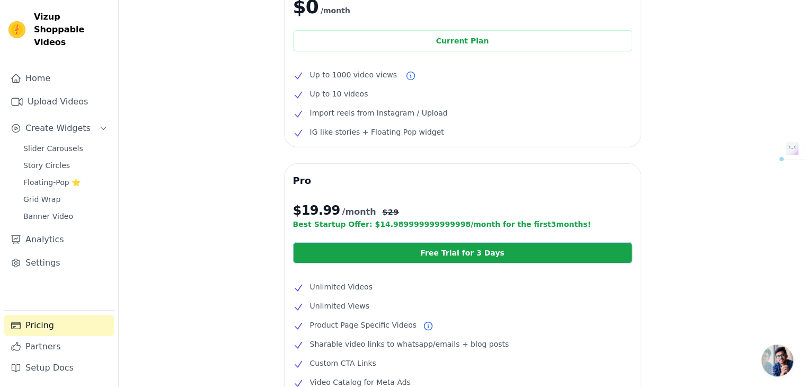
scroll to position [0, 0]
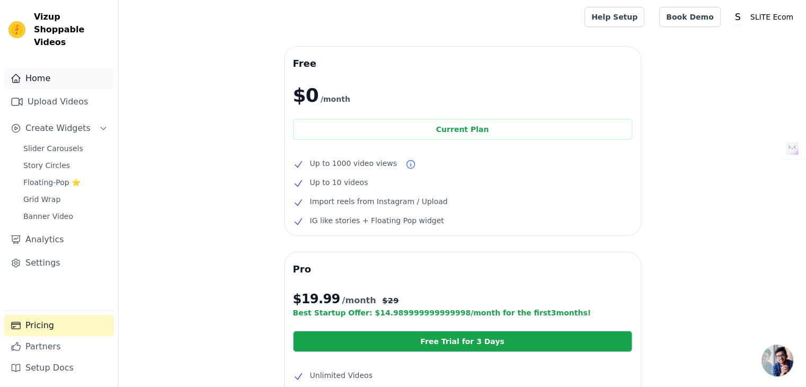
click at [45, 68] on link "Home" at bounding box center [59, 78] width 110 height 21
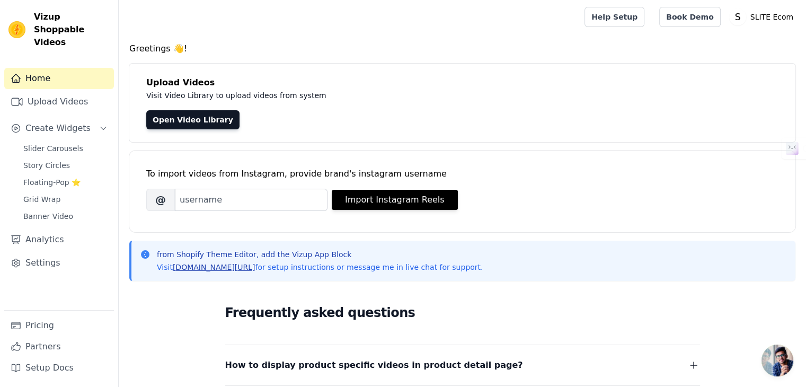
scroll to position [106, 0]
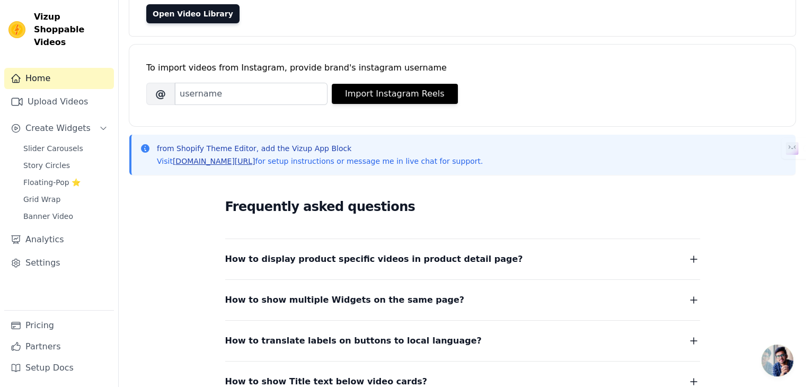
click at [226, 163] on link "[DOMAIN_NAME][URL]" at bounding box center [214, 161] width 83 height 8
click at [39, 252] on link "Settings" at bounding box center [59, 262] width 110 height 21
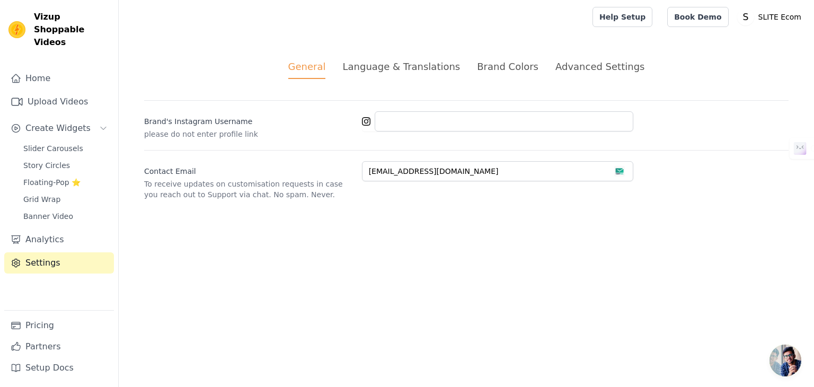
click at [497, 68] on div "Brand Colors" at bounding box center [507, 66] width 61 height 14
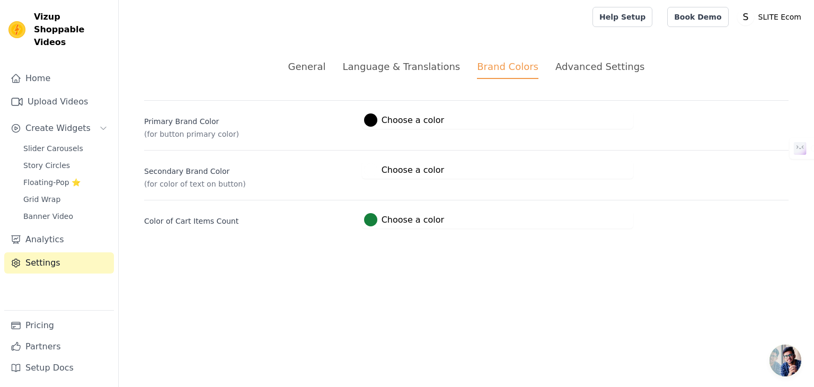
drag, startPoint x: 582, startPoint y: 68, endPoint x: 581, endPoint y: 77, distance: 8.6
click at [582, 69] on div "Advanced Settings" at bounding box center [599, 66] width 89 height 14
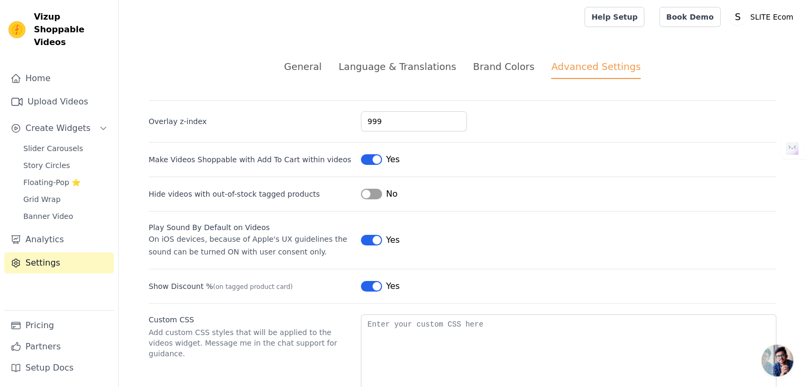
scroll to position [46, 0]
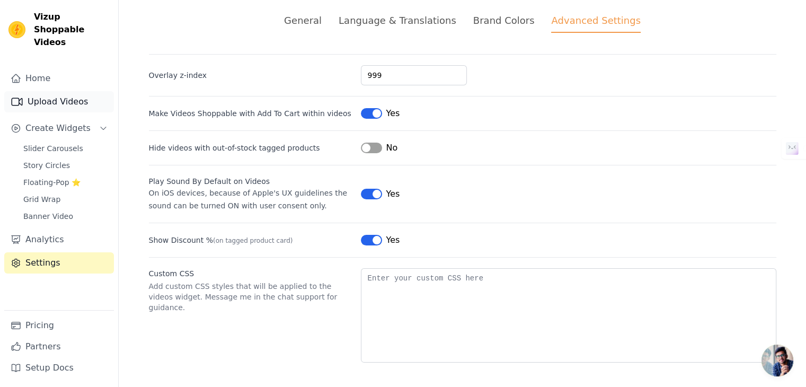
drag, startPoint x: 47, startPoint y: 96, endPoint x: 87, endPoint y: 98, distance: 40.8
click at [46, 96] on link "Upload Videos" at bounding box center [59, 101] width 110 height 21
